Goal: Navigation & Orientation: Find specific page/section

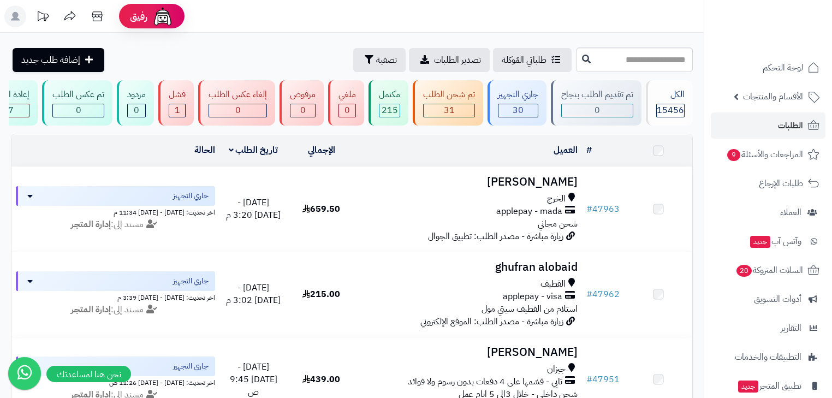
scroll to position [742, 0]
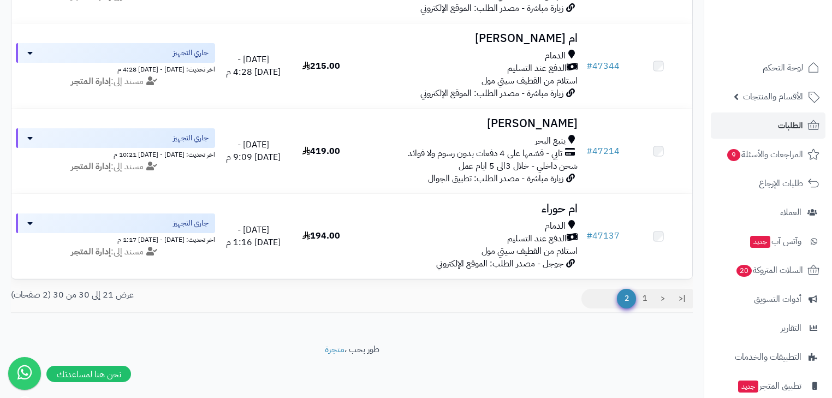
click at [776, 60] on span "لوحة التحكم" at bounding box center [783, 67] width 40 height 15
